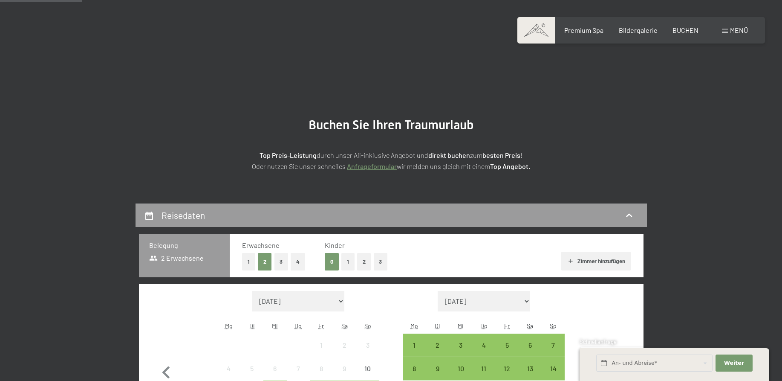
click at [618, 360] on icon "button" at bounding box center [616, 372] width 25 height 25
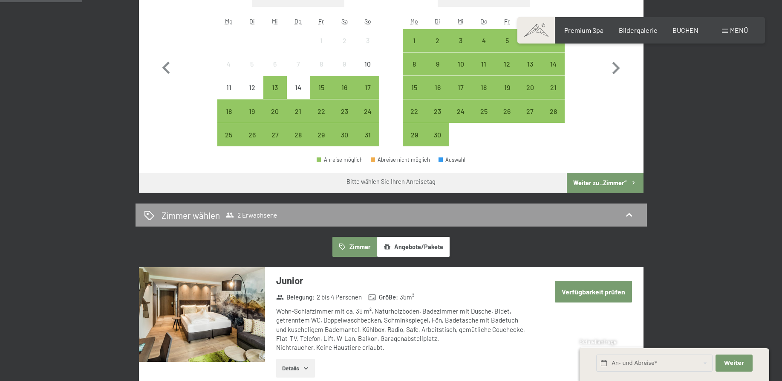
select select "[DATE]"
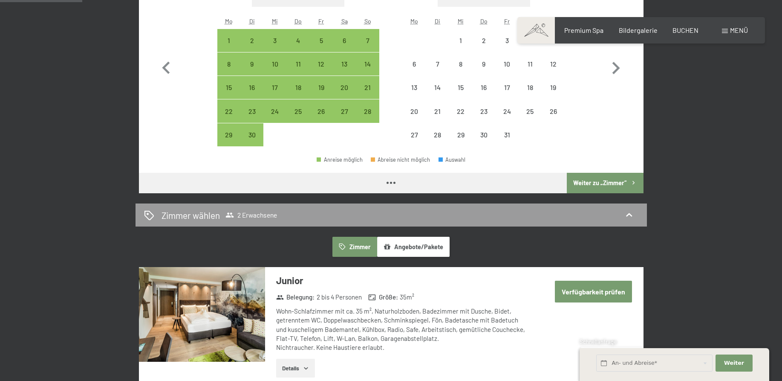
scroll to position [304, 0]
select select "[DATE]"
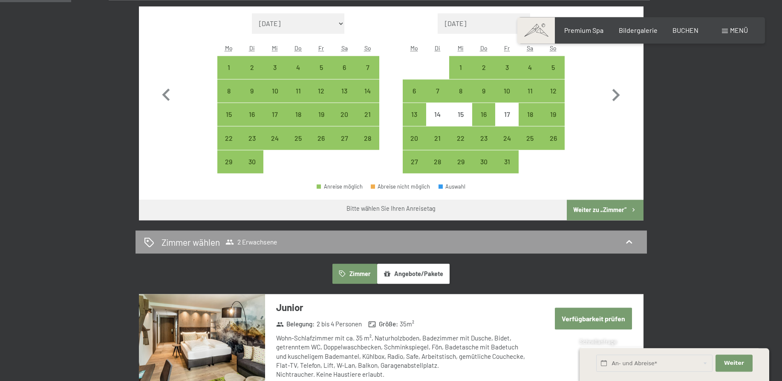
scroll to position [261, 0]
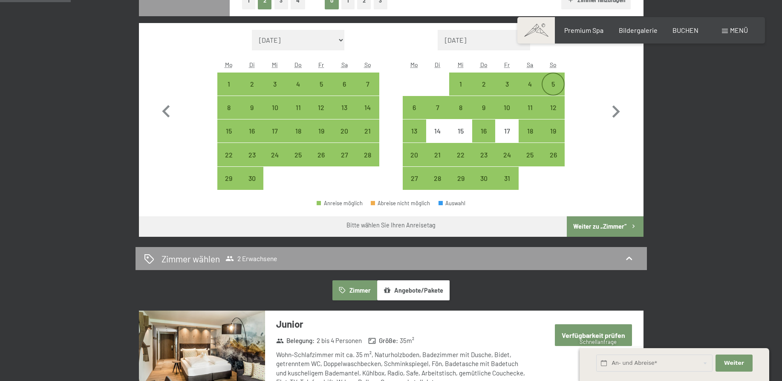
click at [557, 85] on div "5" at bounding box center [553, 91] width 21 height 21
select select "[DATE]"
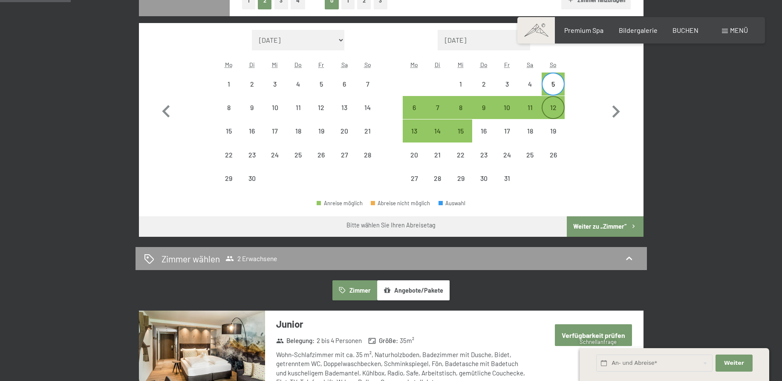
click at [557, 112] on div "12" at bounding box center [553, 114] width 21 height 21
select select "[DATE]"
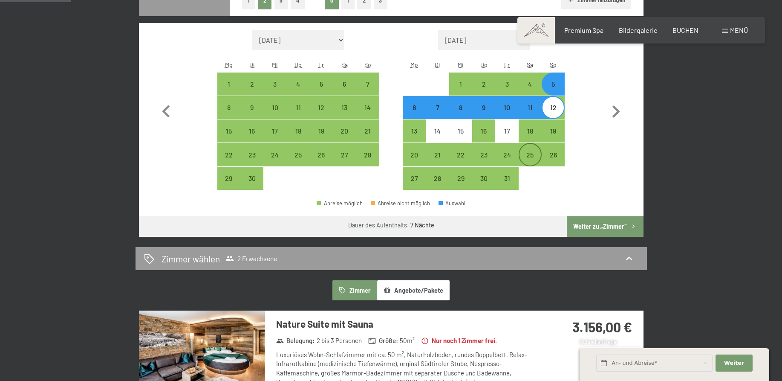
click at [529, 155] on div "25" at bounding box center [530, 161] width 21 height 21
select select "[DATE]"
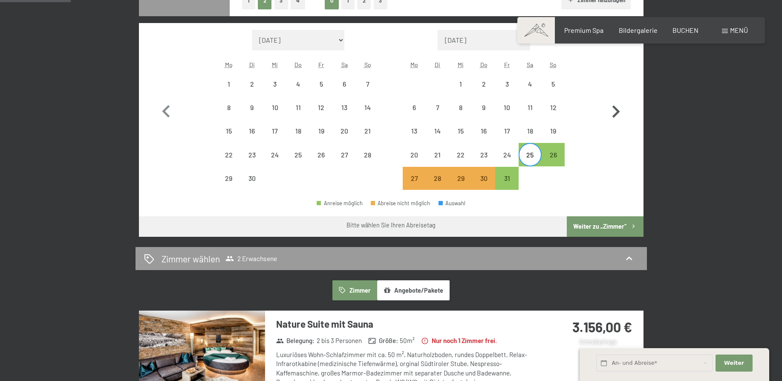
click at [619, 110] on icon "button" at bounding box center [616, 111] width 25 height 25
select select "[DATE]"
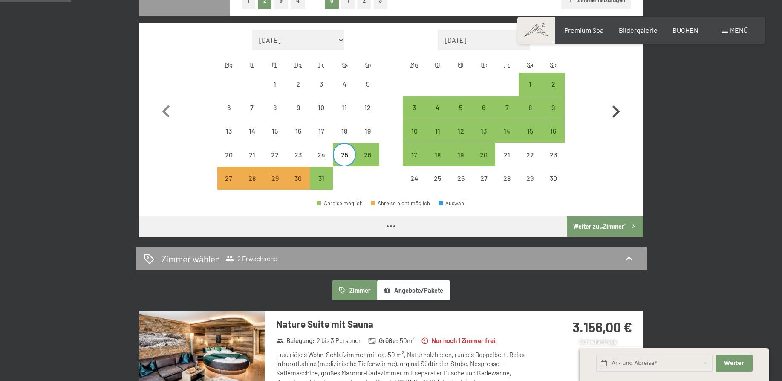
select select "[DATE]"
click at [529, 83] on div "1" at bounding box center [530, 91] width 21 height 21
select select "[DATE]"
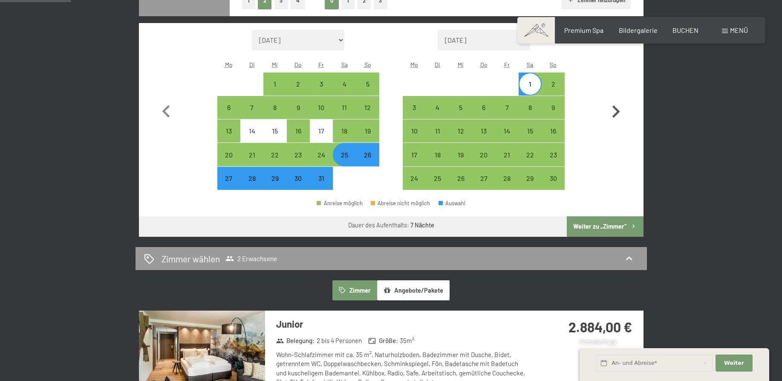
click at [616, 111] on icon "button" at bounding box center [616, 111] width 25 height 25
select select "[DATE]"
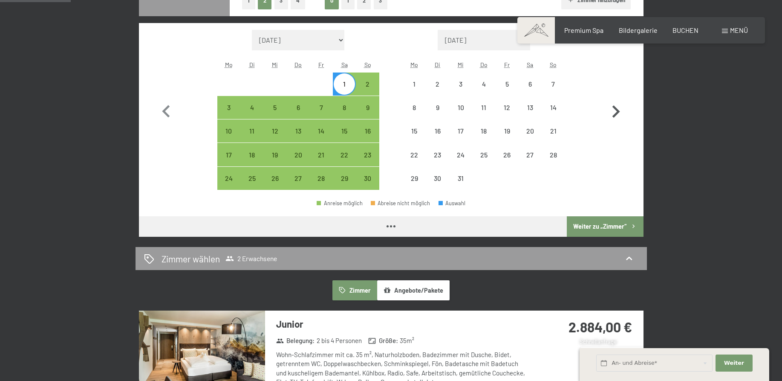
click at [616, 111] on icon "button" at bounding box center [616, 111] width 25 height 25
select select "[DATE]"
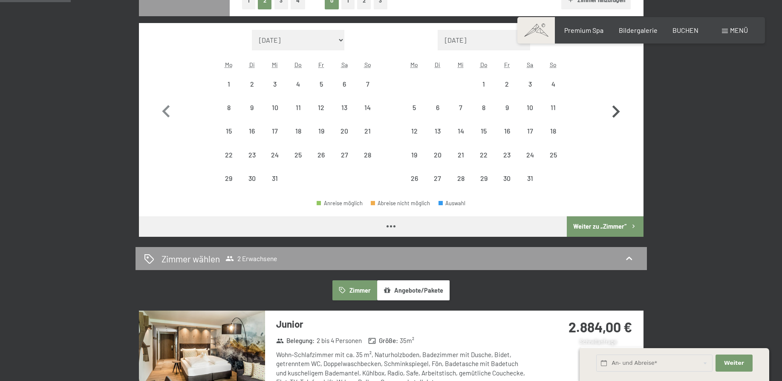
select select "[DATE]"
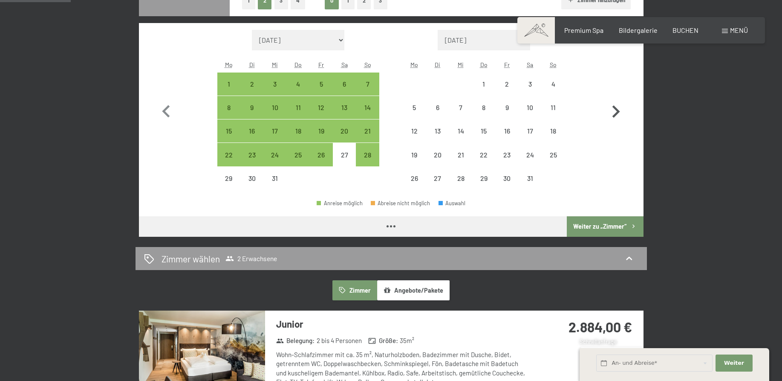
click at [616, 111] on icon "button" at bounding box center [616, 111] width 25 height 25
select select "[DATE]"
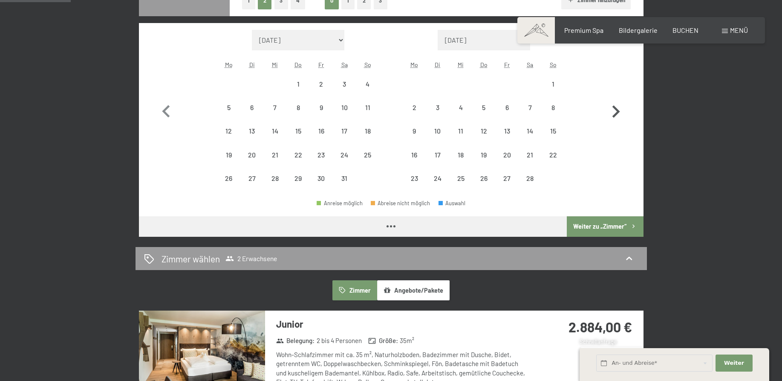
select select "[DATE]"
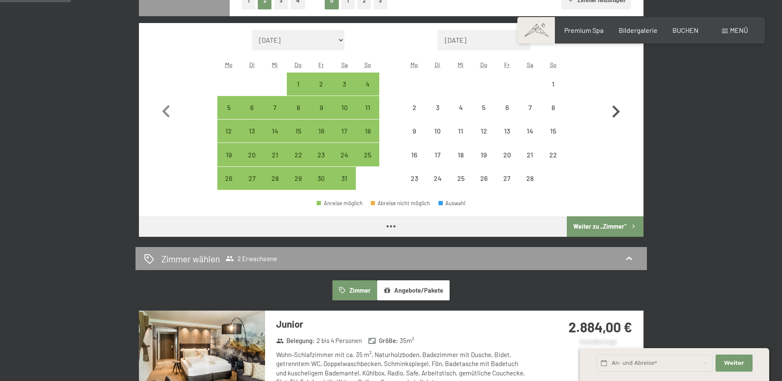
click at [616, 111] on icon "button" at bounding box center [616, 111] width 25 height 25
select select "[DATE]"
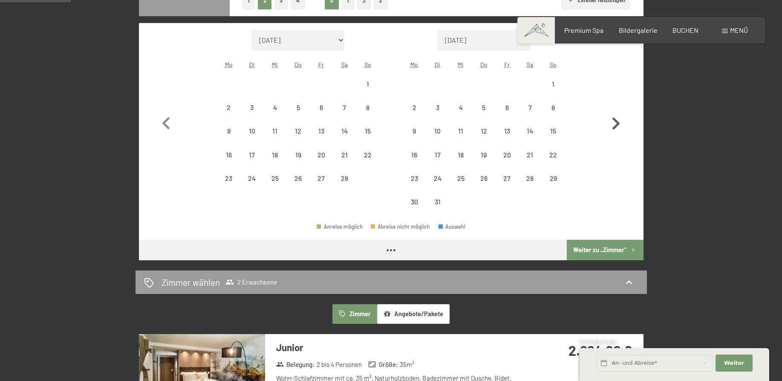
select select "[DATE]"
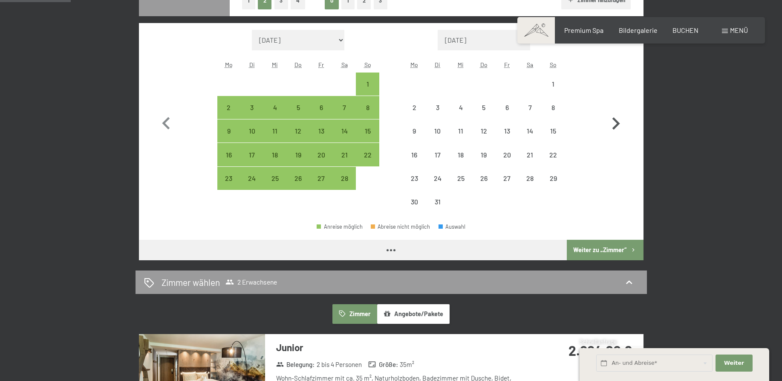
select select "[DATE]"
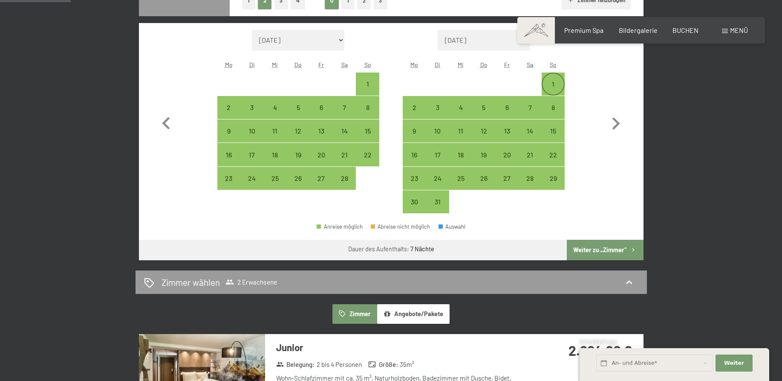
click at [554, 82] on div "1" at bounding box center [553, 91] width 21 height 21
select select "[DATE]"
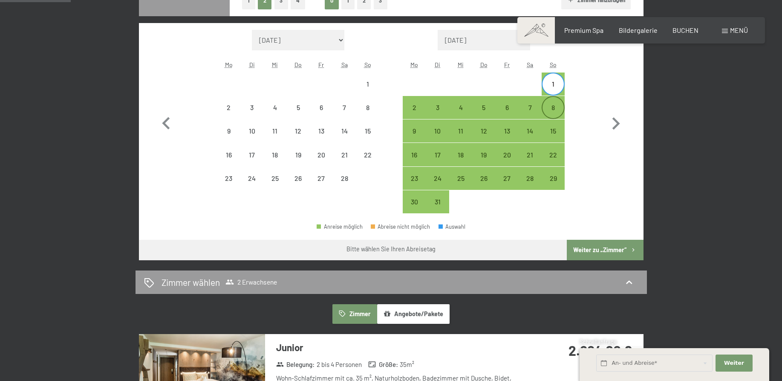
click at [556, 109] on div "8" at bounding box center [553, 114] width 21 height 21
select select "[DATE]"
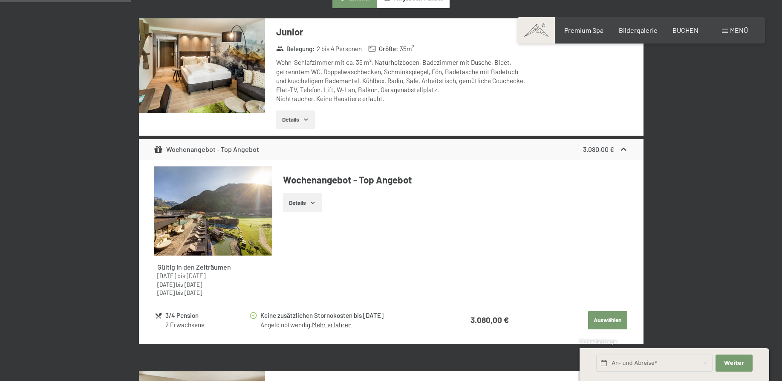
scroll to position [652, 0]
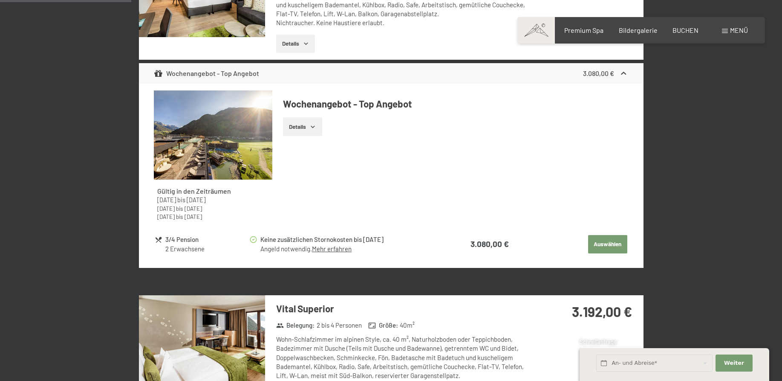
click at [331, 249] on link "Mehr erfahren" at bounding box center [332, 249] width 40 height 8
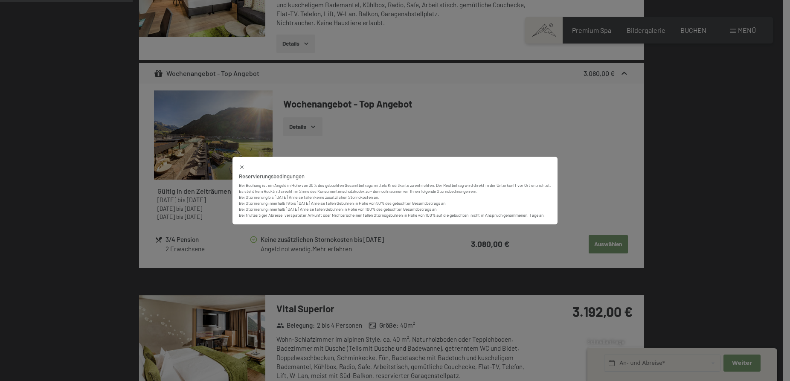
click at [243, 165] on icon at bounding box center [242, 167] width 6 height 6
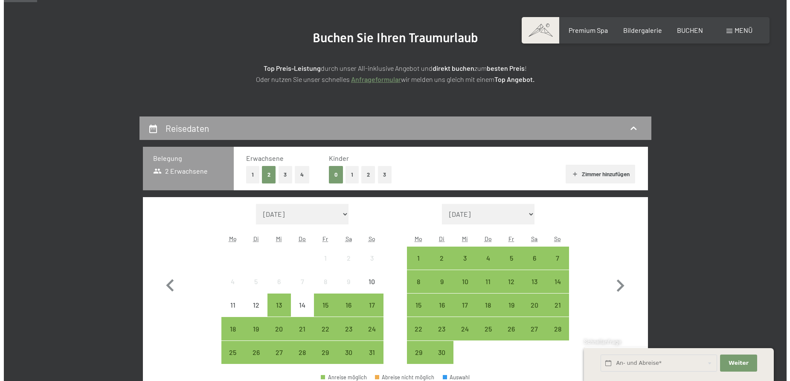
scroll to position [130, 0]
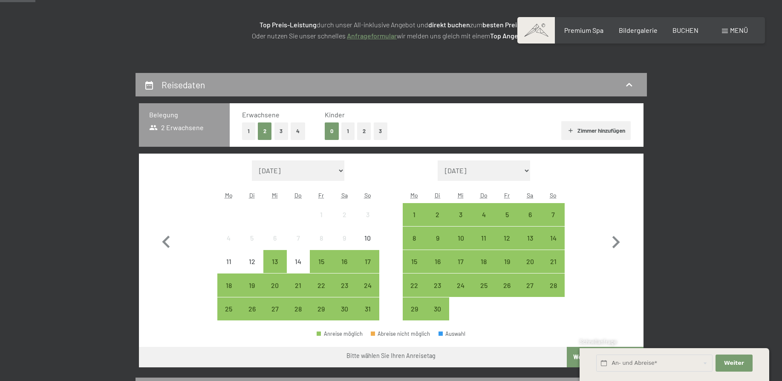
click at [735, 32] on span "Menü" at bounding box center [739, 30] width 18 height 8
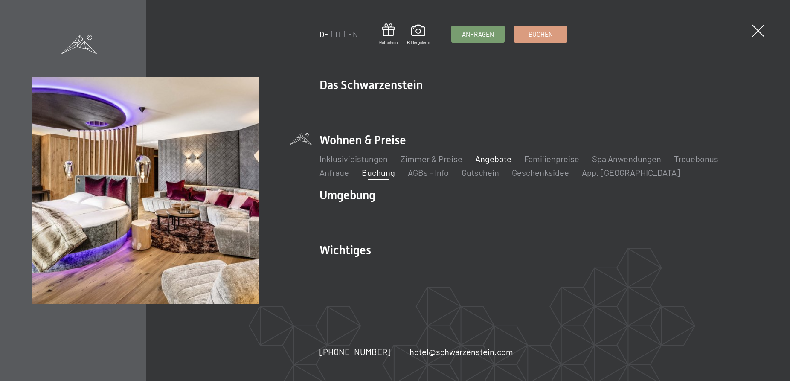
click at [495, 159] on link "Angebote" at bounding box center [493, 158] width 36 height 10
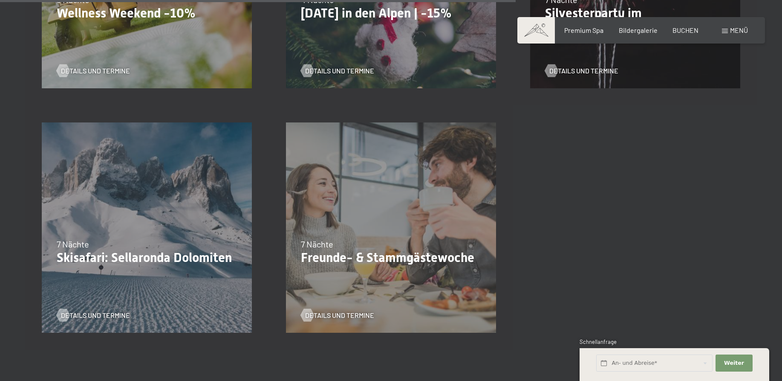
scroll to position [1087, 0]
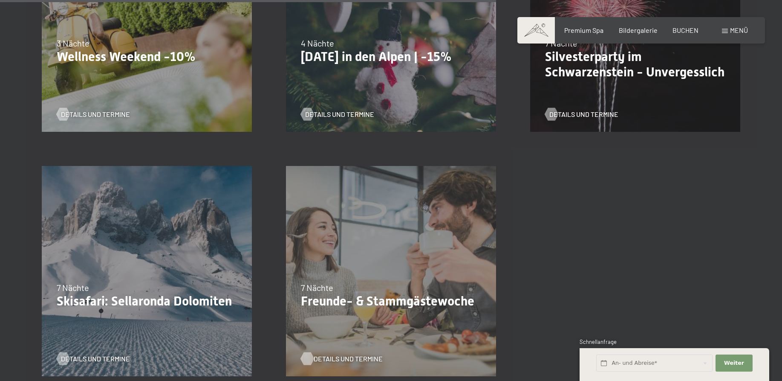
click at [331, 358] on span "Details und Termine" at bounding box center [348, 358] width 69 height 9
